Goal: Transaction & Acquisition: Purchase product/service

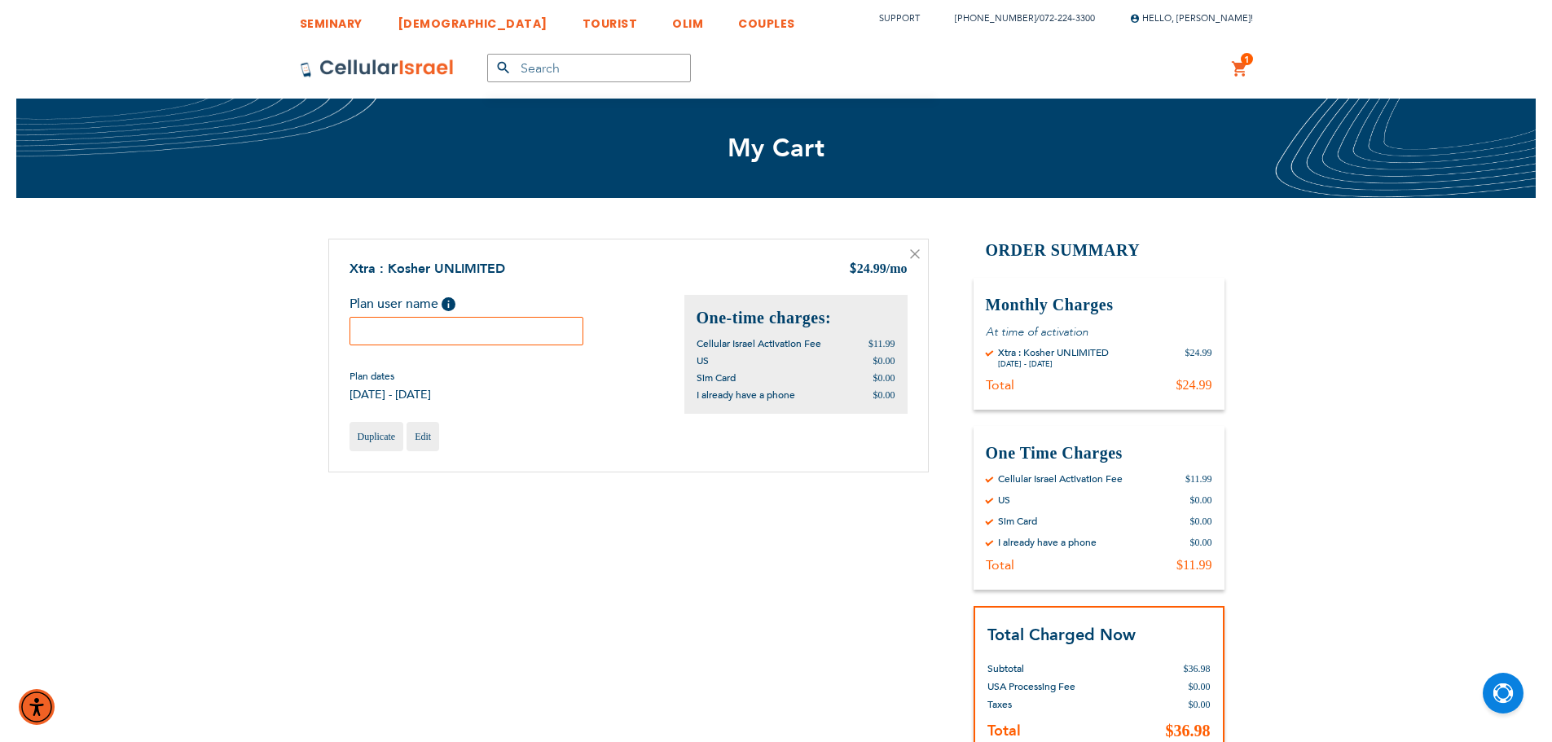
drag, startPoint x: 479, startPoint y: 323, endPoint x: 478, endPoint y: 315, distance: 8.2
click at [479, 323] on input "text" at bounding box center [467, 331] width 235 height 29
paste input "Hailey"
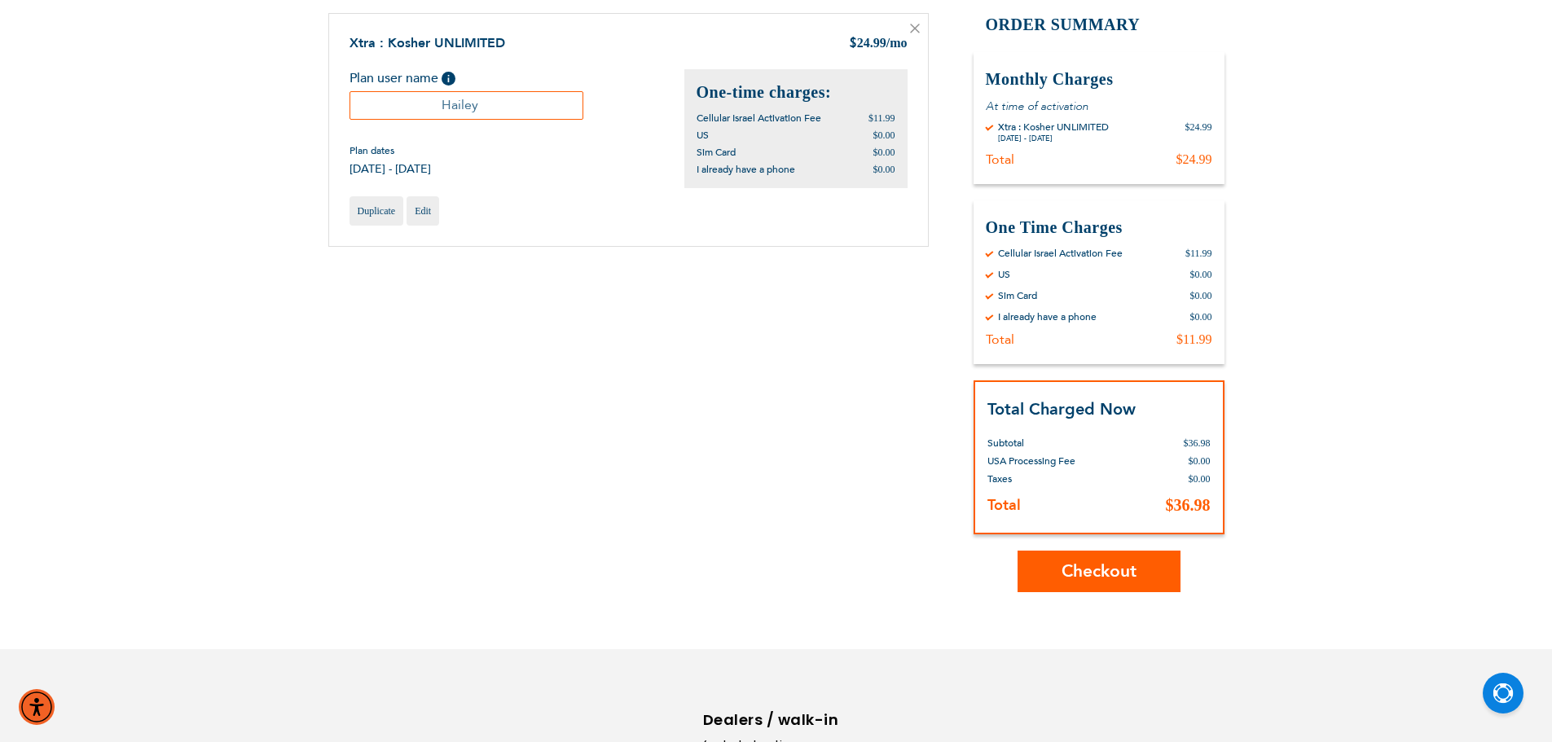
scroll to position [347, 0]
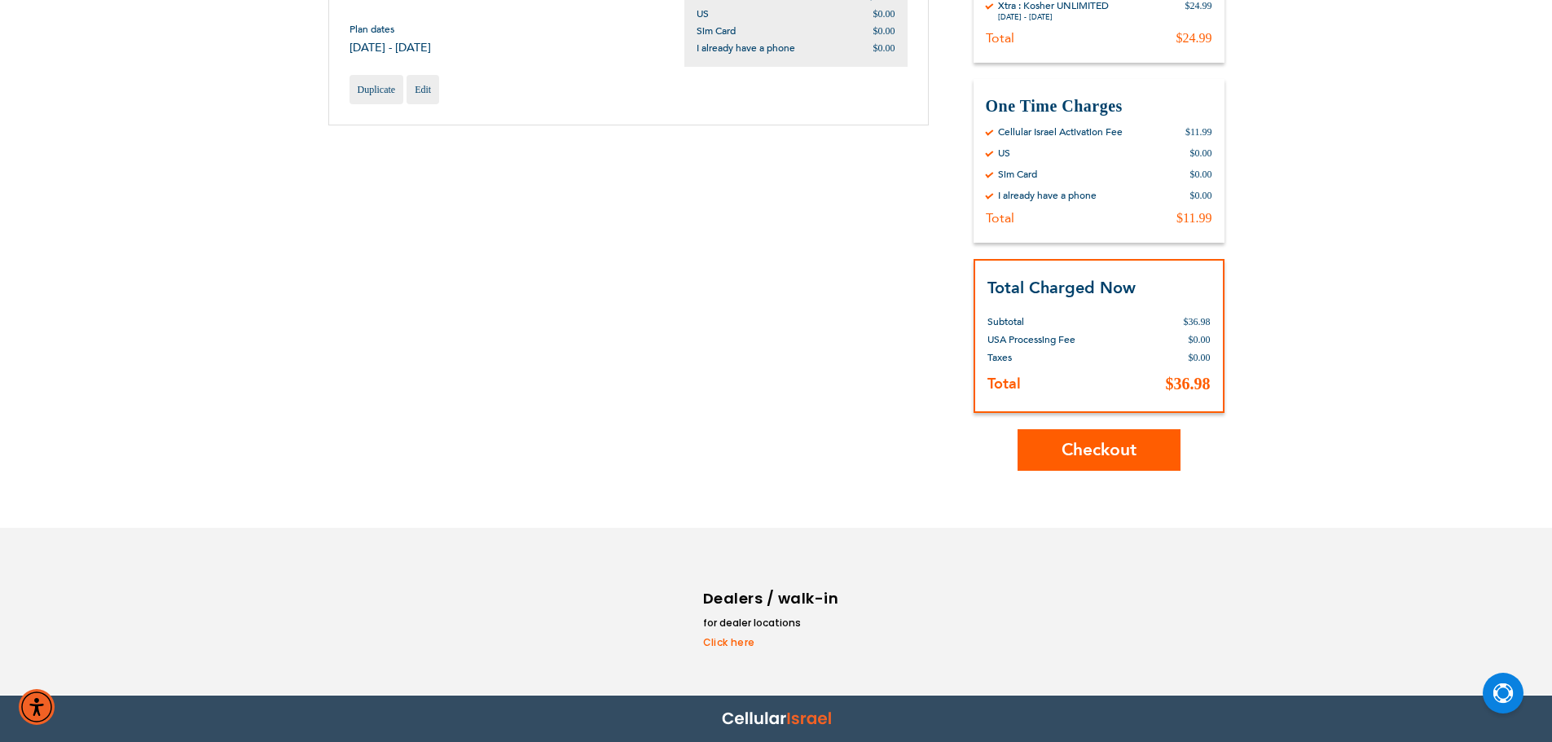
type input "Hailey"
click at [1117, 443] on span "Checkout" at bounding box center [1099, 450] width 75 height 24
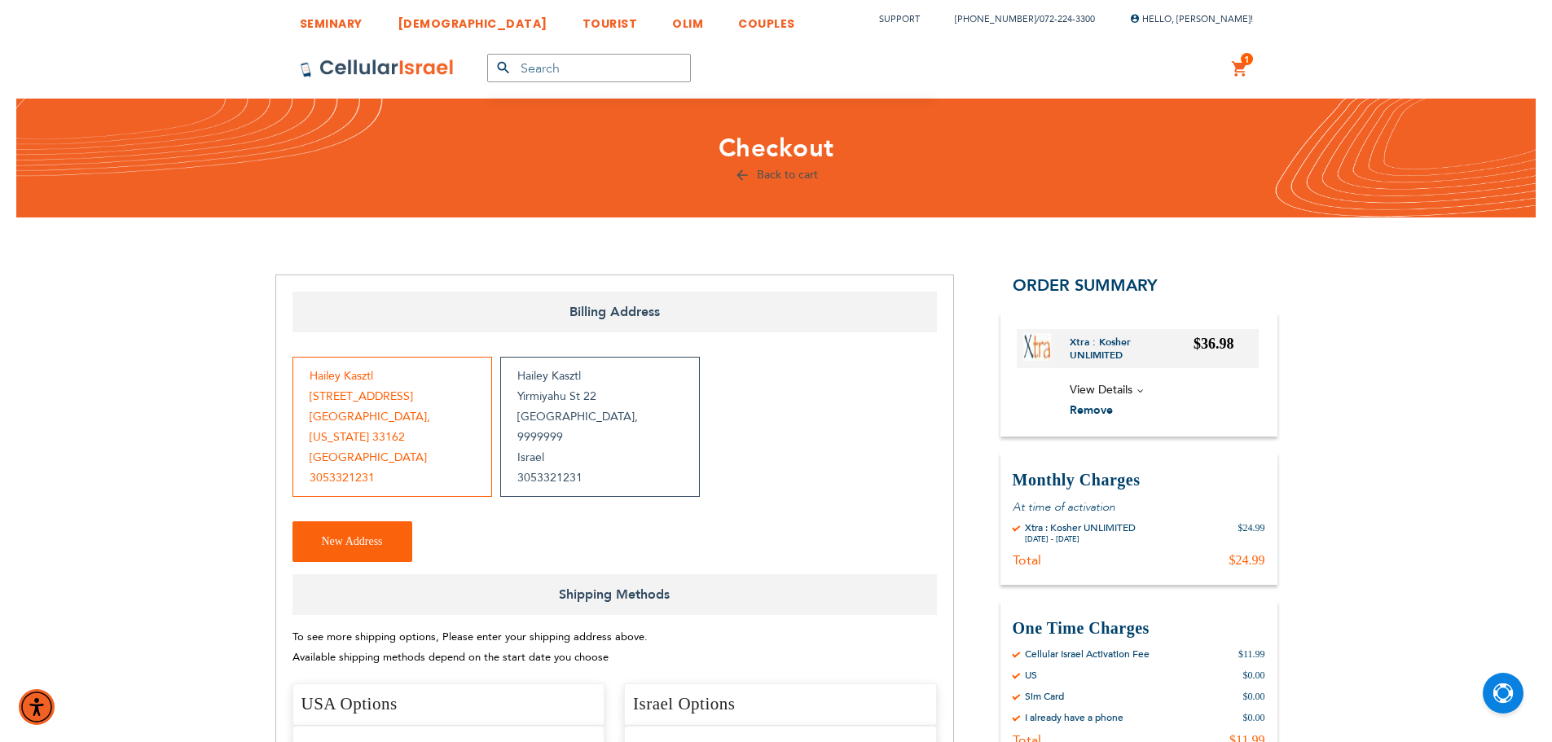
click at [632, 425] on div "[PERSON_NAME] [STREET_ADDRESS] 3053321231" at bounding box center [600, 427] width 200 height 140
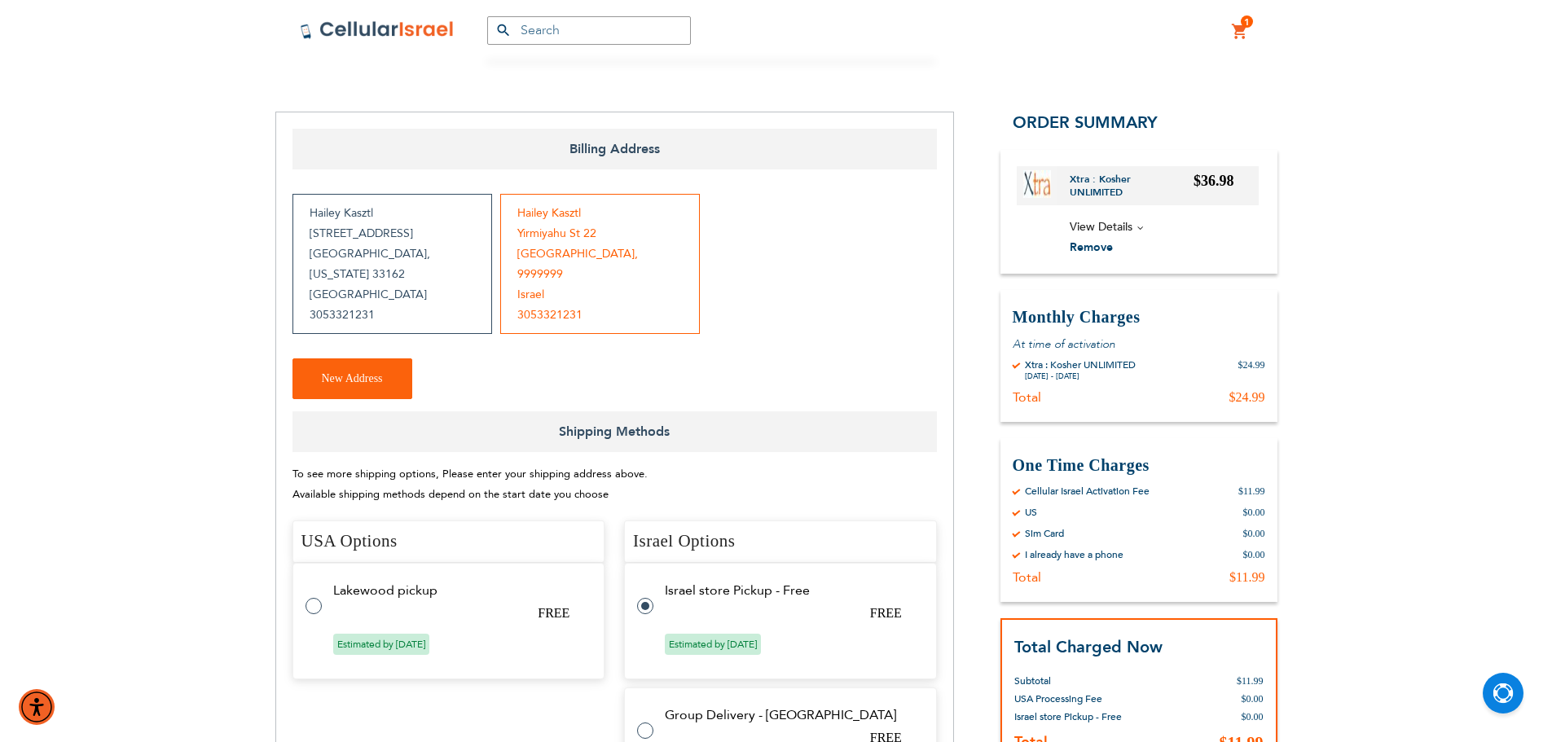
click at [406, 263] on div "[PERSON_NAME] [STREET_ADDRESS][US_STATE] 3053321231" at bounding box center [393, 264] width 200 height 140
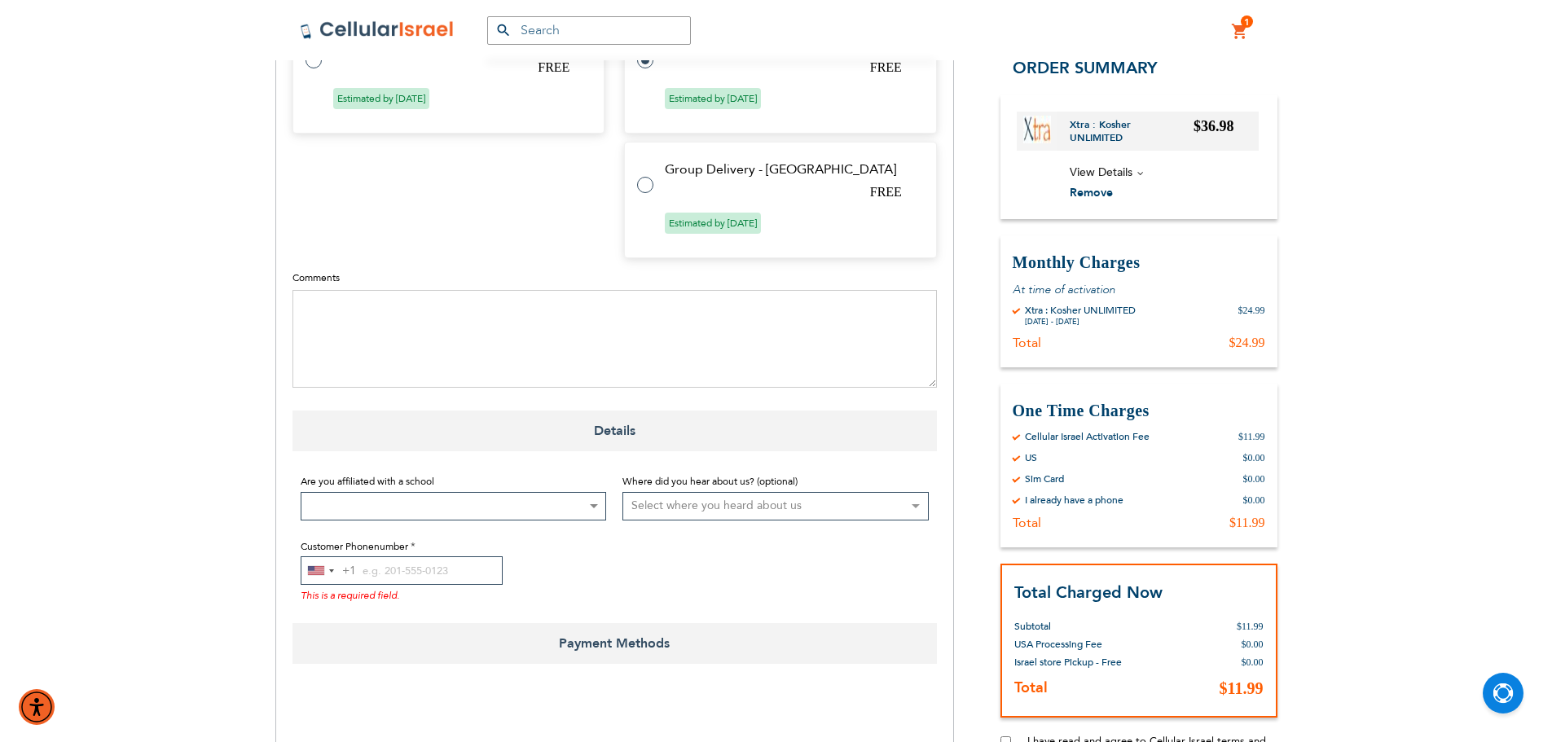
scroll to position [815, 0]
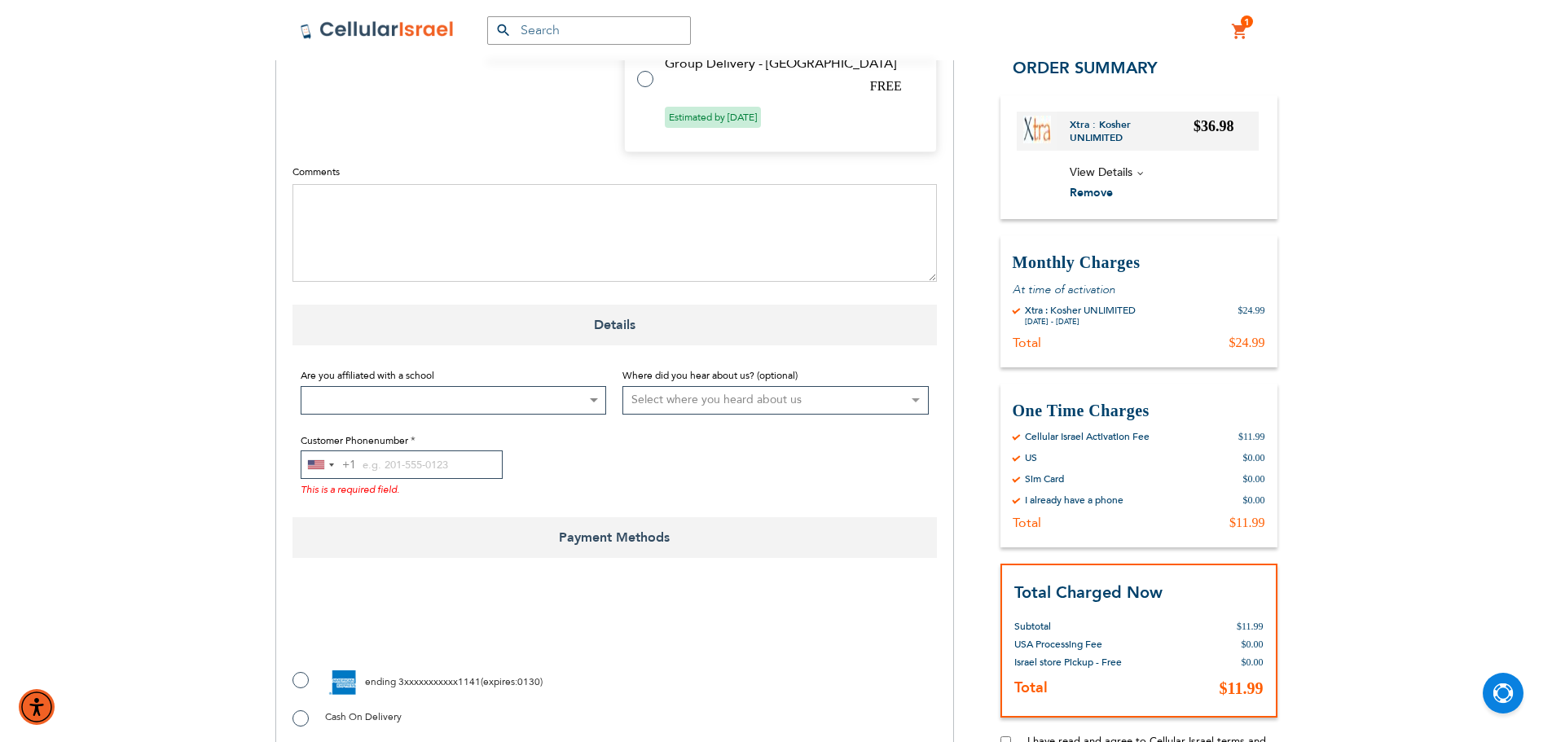
click at [492, 386] on span at bounding box center [454, 400] width 306 height 29
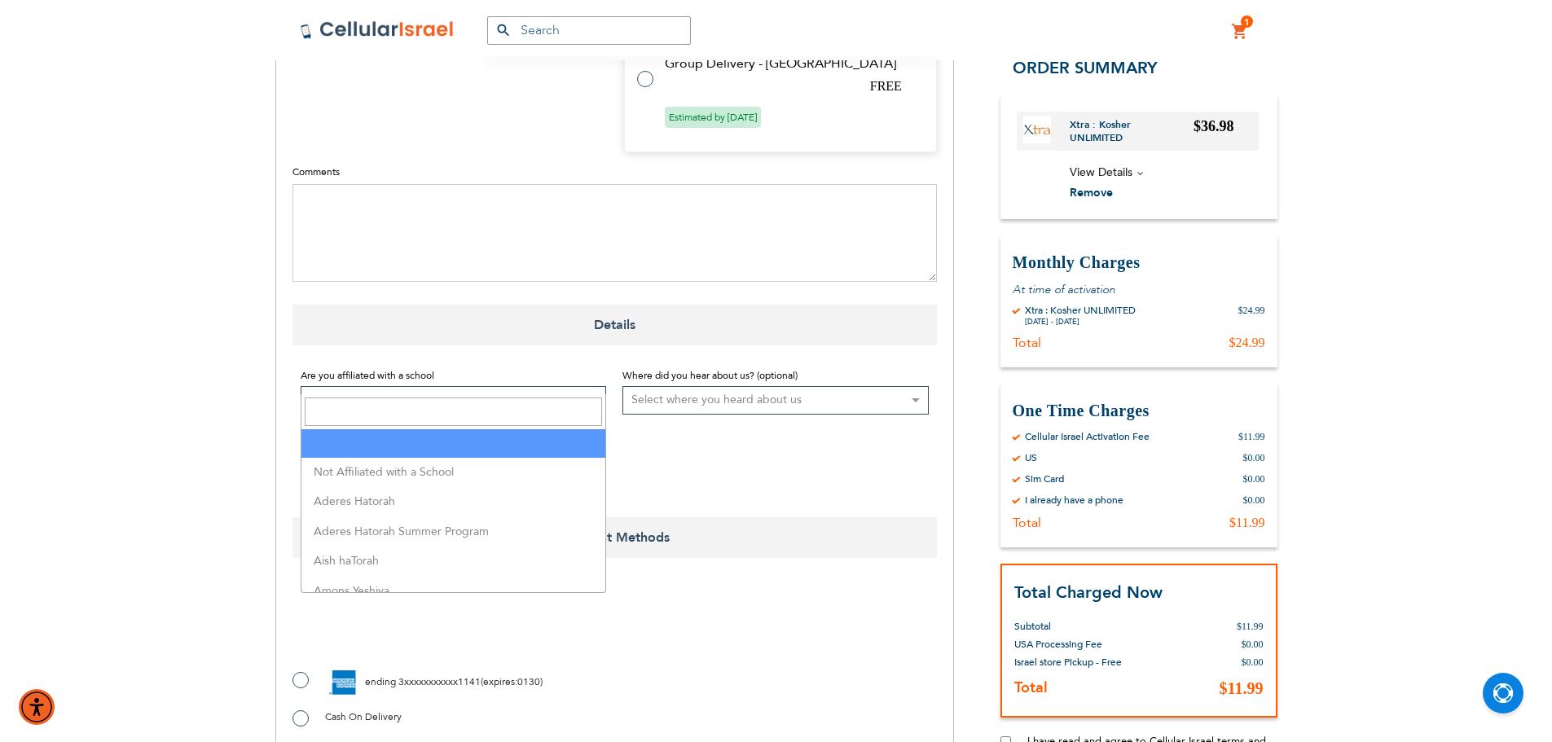
click at [446, 416] on input "Search" at bounding box center [454, 412] width 298 height 29
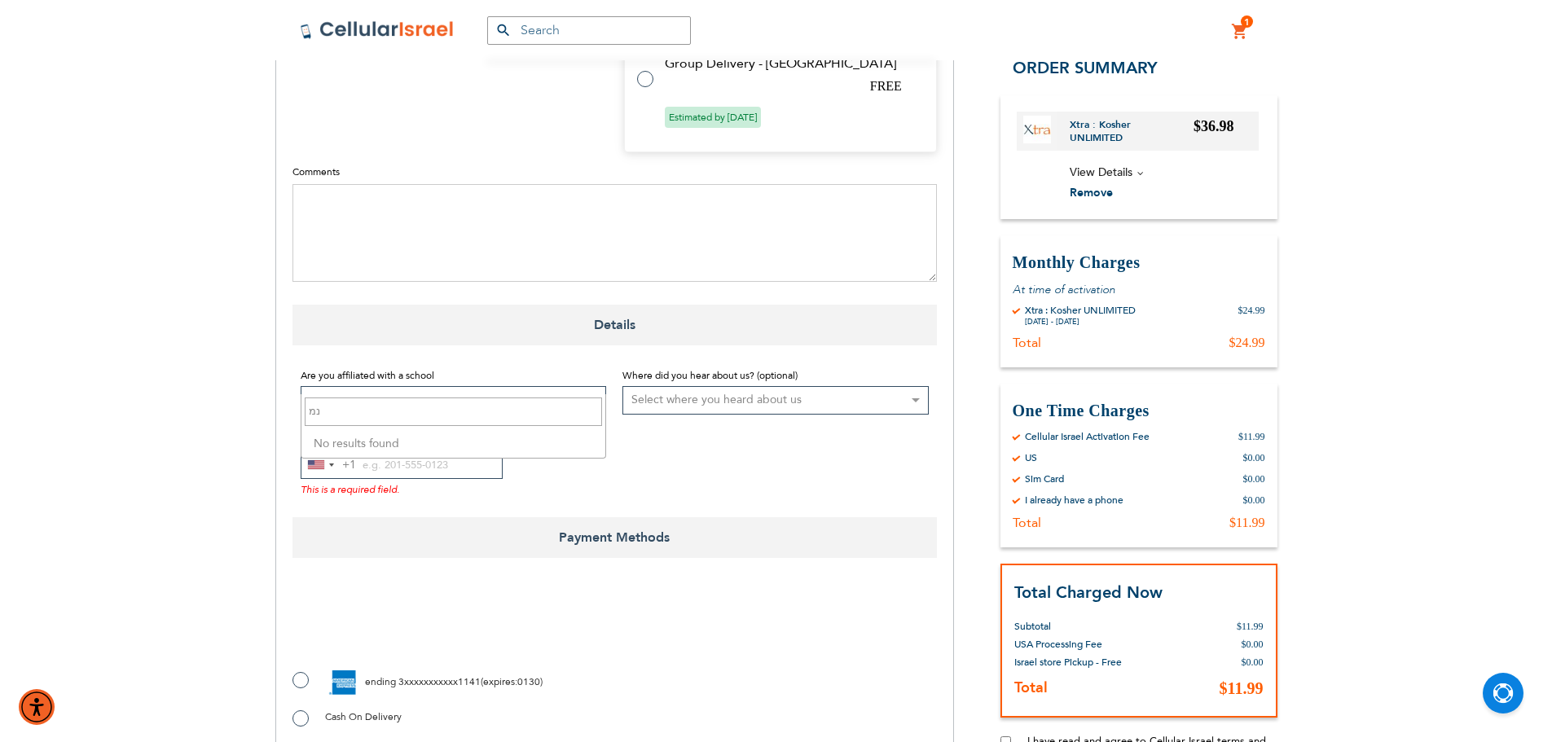
type input "נ"
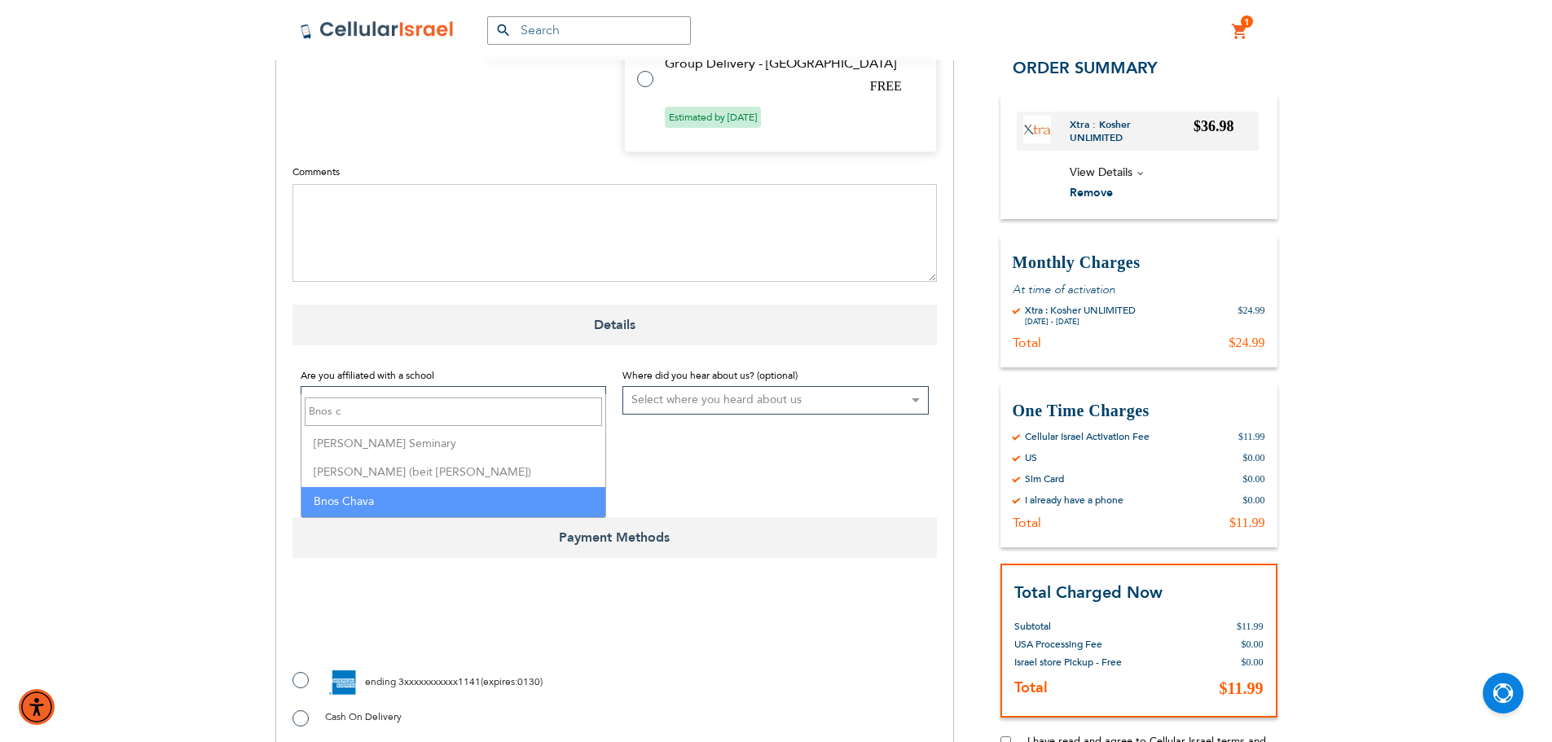
type input "Bnos c"
select select "33"
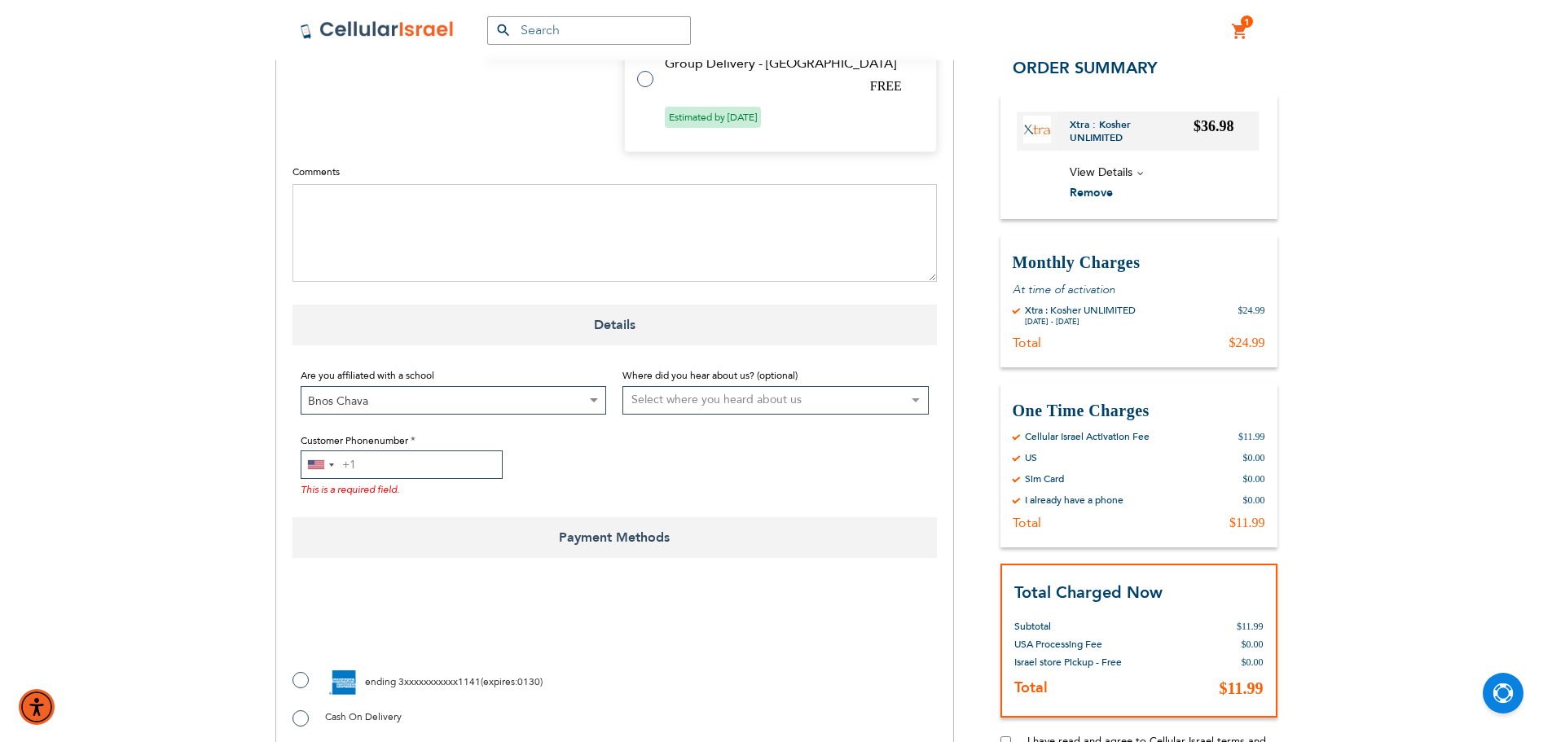
click at [392, 451] on input "Customer Phonenumber" at bounding box center [402, 465] width 202 height 29
checkbox input "true"
click at [380, 451] on input "Customer Phonenumber" at bounding box center [402, 465] width 202 height 29
click at [449, 451] on input "Customer Phonenumber" at bounding box center [402, 465] width 202 height 29
paste input "3053321231"
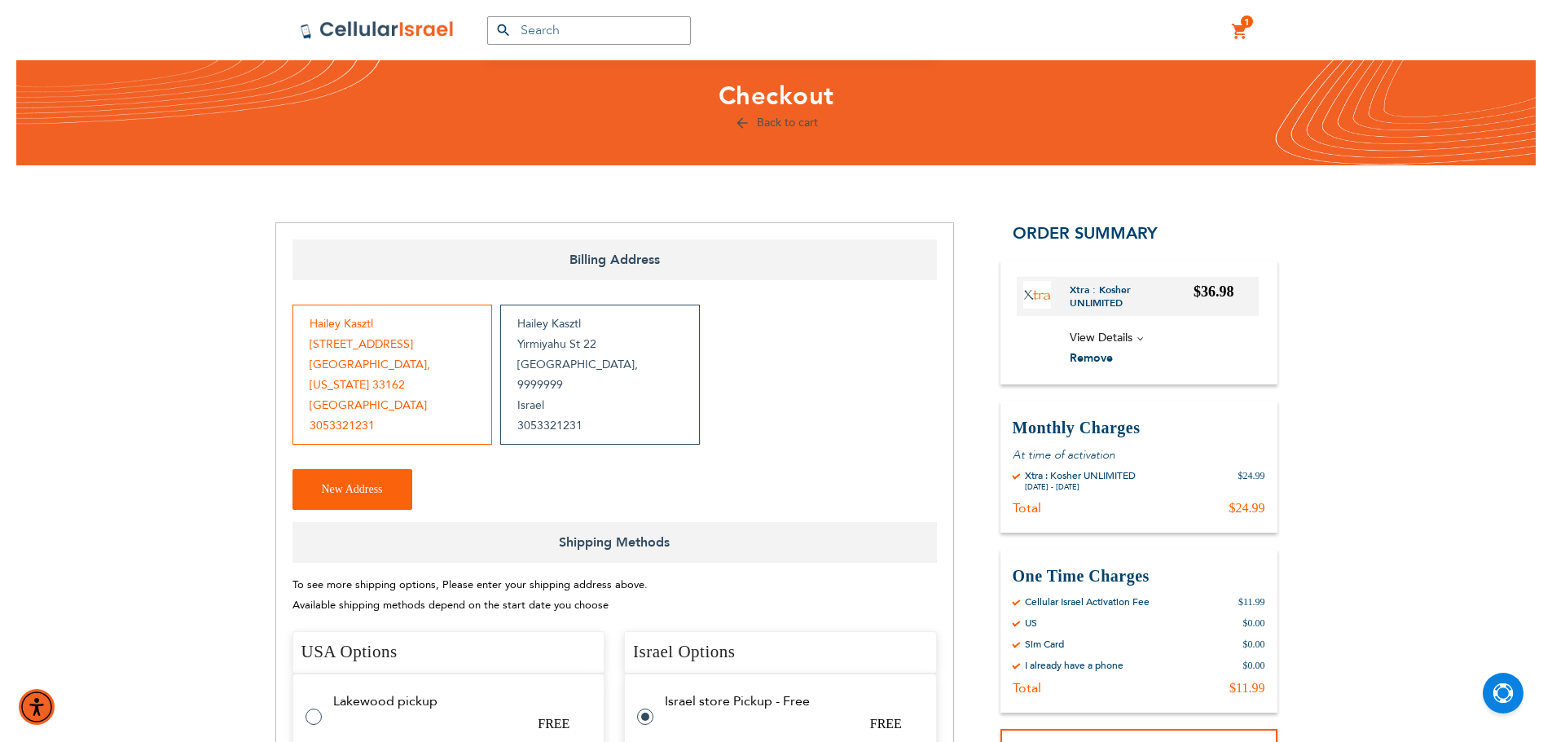
scroll to position [0, 0]
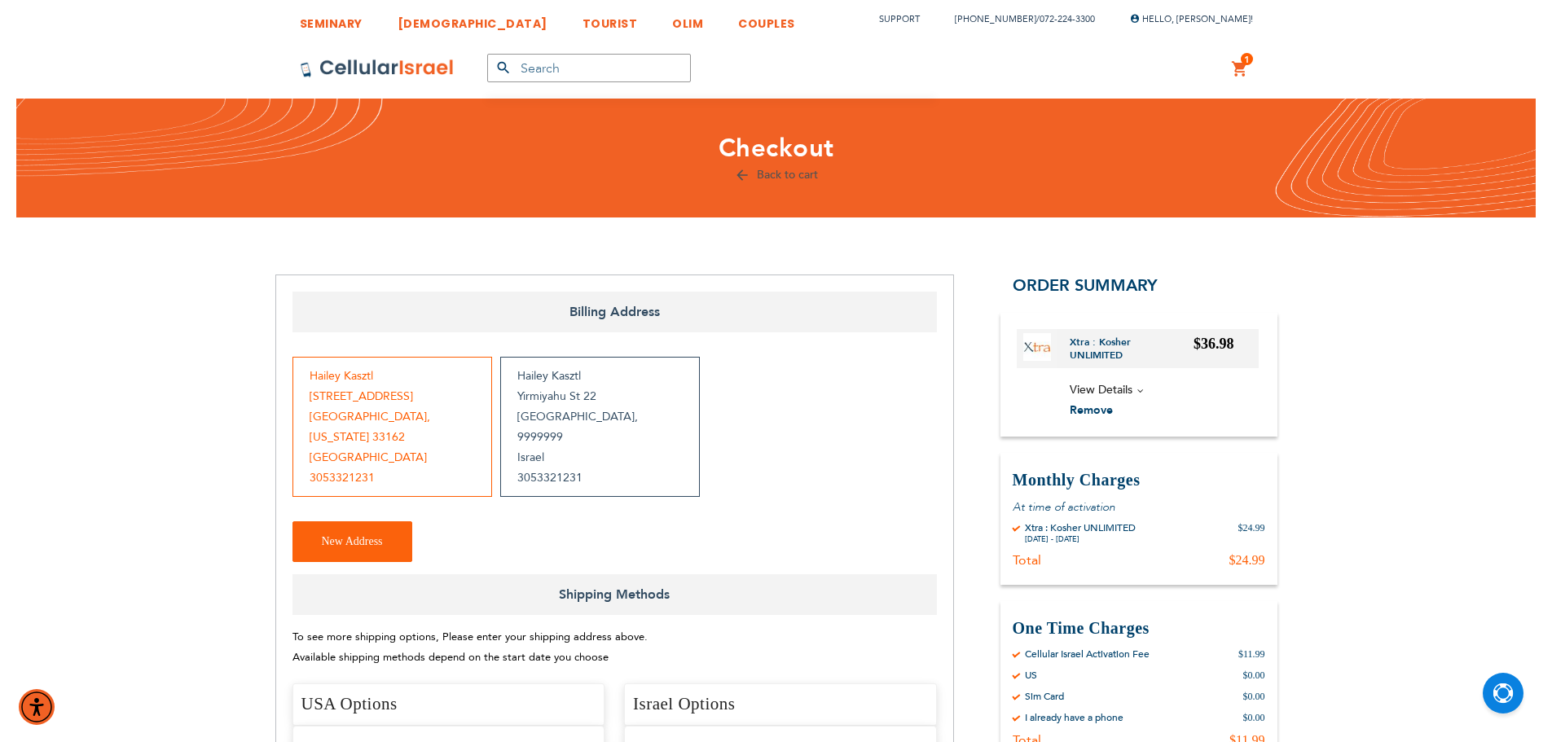
type input "3053321231"
click at [1173, 133] on ul "My Plans My Orders Log Out" at bounding box center [1187, 94] width 64 height 79
click at [1173, 130] on link "Log Out" at bounding box center [1187, 123] width 64 height 16
